Goal: Task Accomplishment & Management: Manage account settings

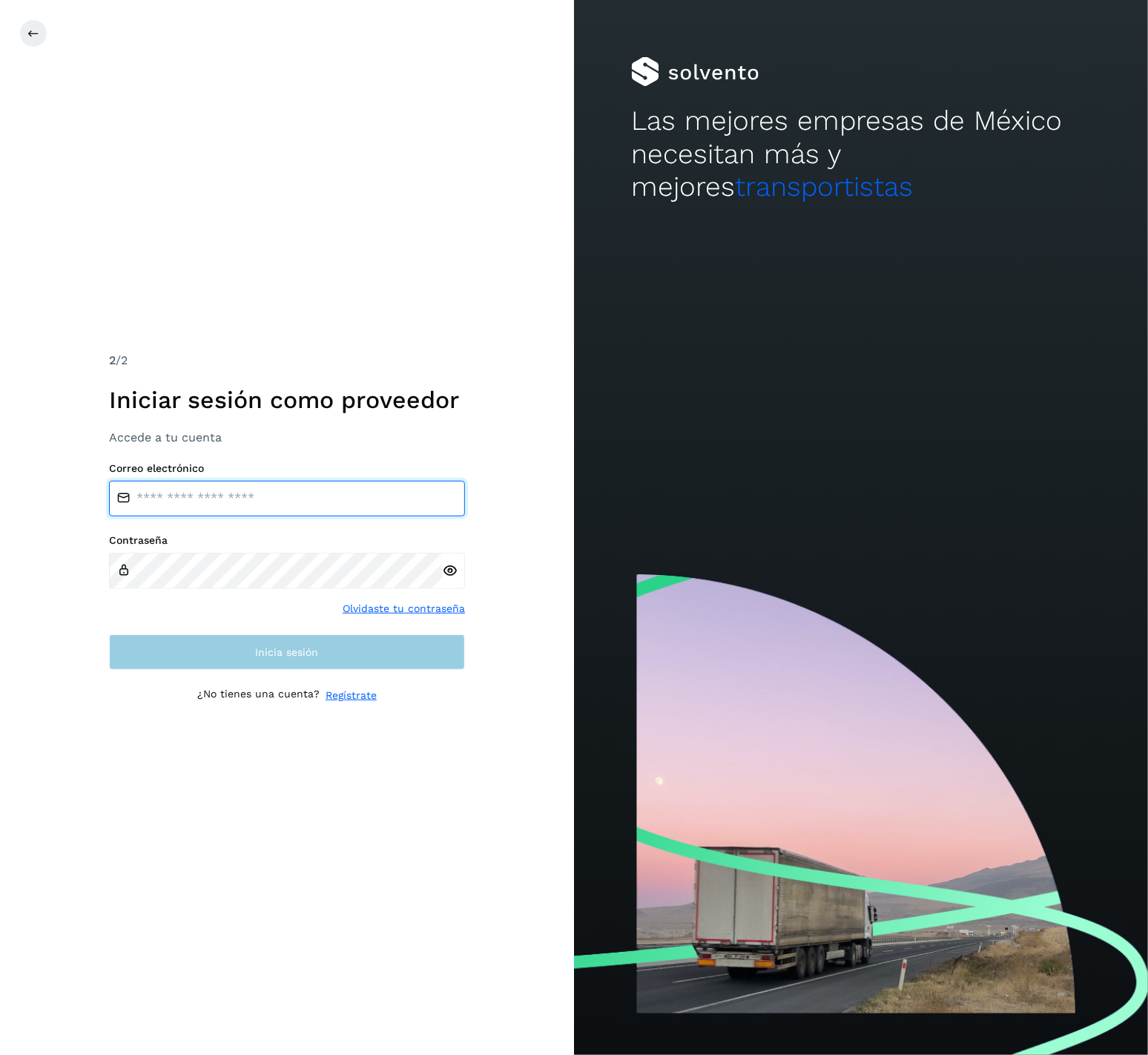
type input "**********"
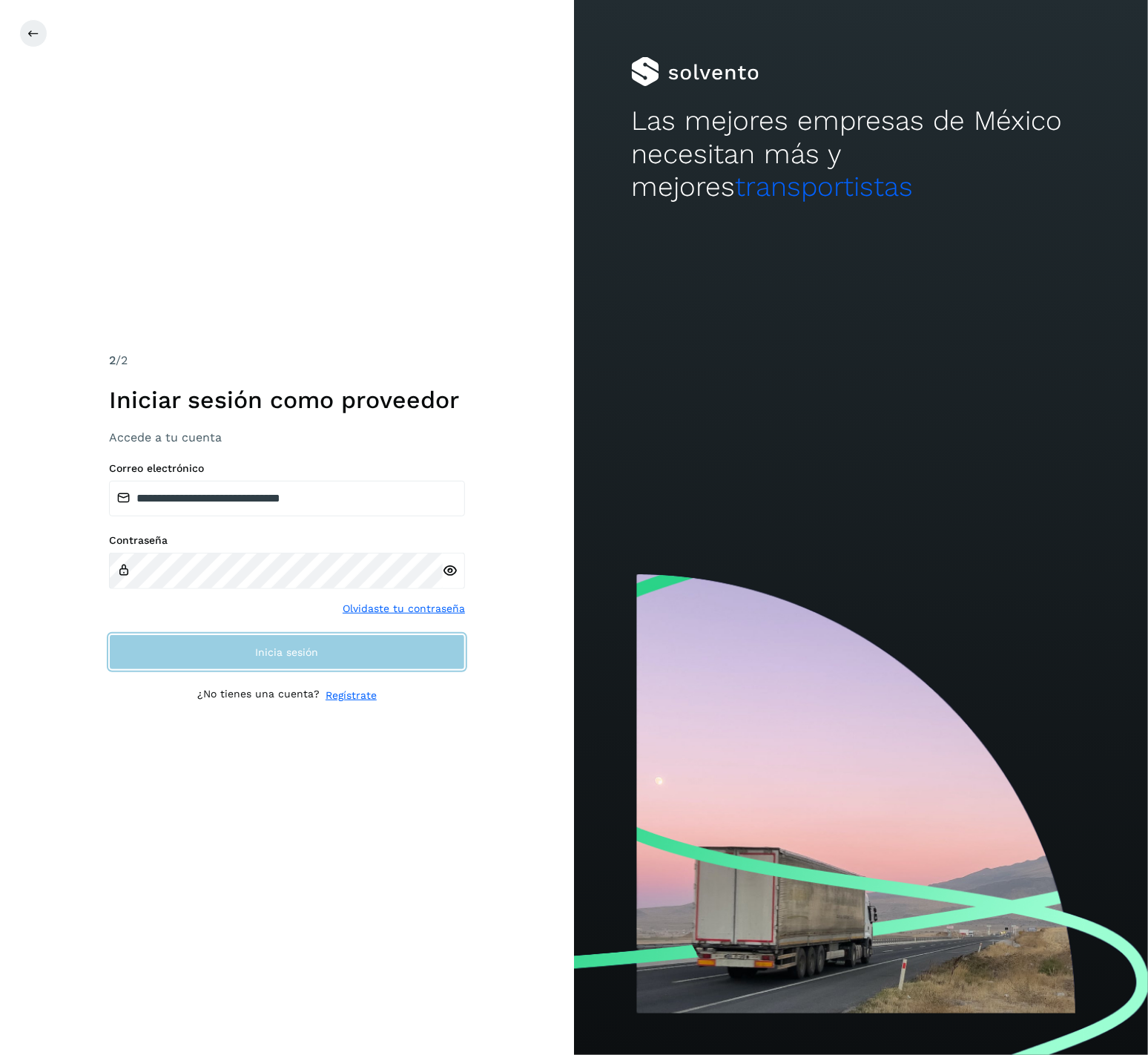
click at [272, 643] on button "Inicia sesión" at bounding box center [287, 653] width 356 height 36
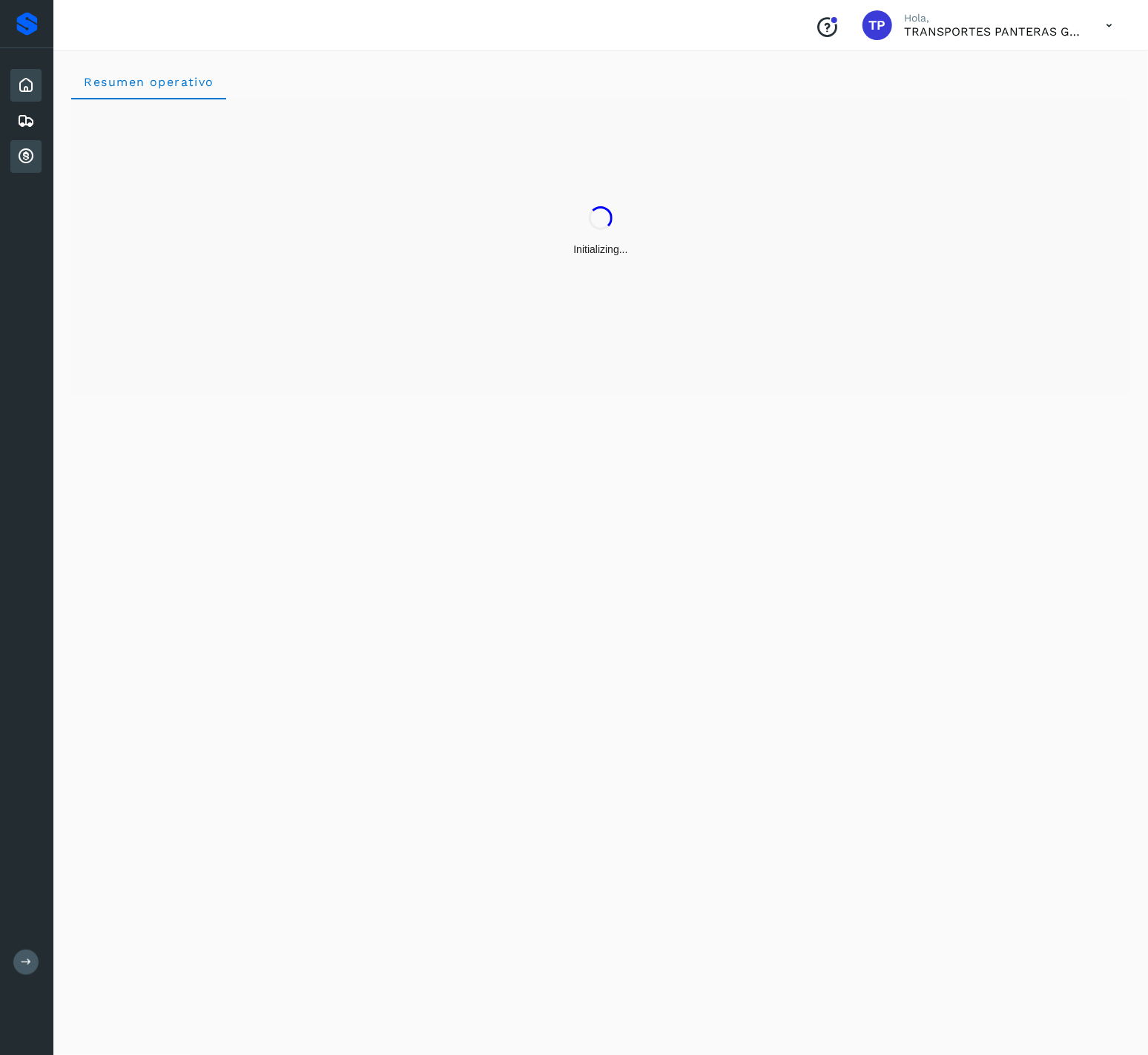
click at [40, 157] on div "Cuentas por cobrar" at bounding box center [26, 157] width 31 height 33
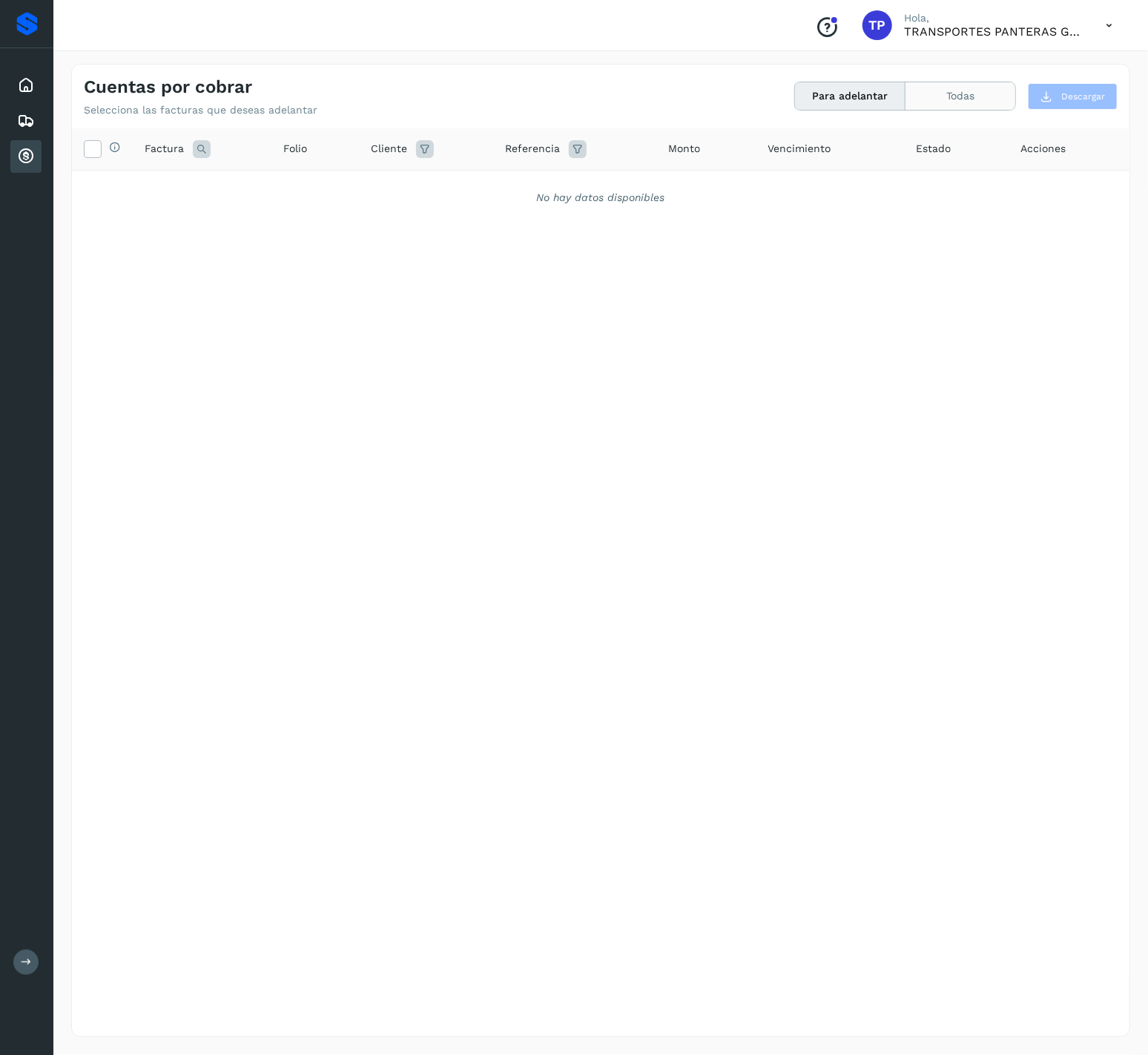
click at [947, 95] on button "Todas" at bounding box center [960, 96] width 110 height 28
